Goal: Navigation & Orientation: Find specific page/section

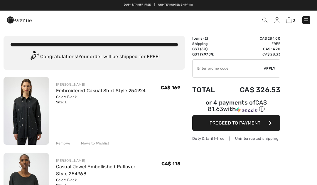
click at [307, 18] on img at bounding box center [306, 20] width 6 height 6
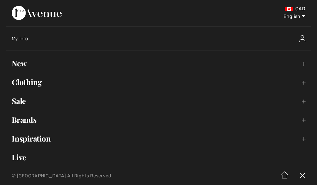
click at [304, 14] on select "English Français" at bounding box center [290, 15] width 31 height 18
select select "https://www.1ereavenue.com/fr/cart/"
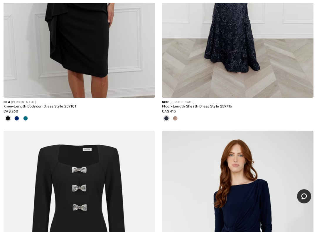
scroll to position [2591, 0]
